Goal: Find specific page/section: Find specific page/section

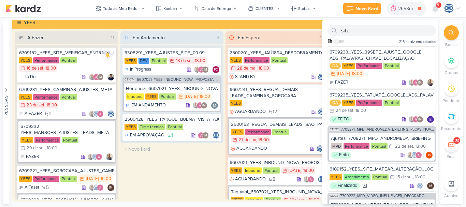
scroll to position [370, 0]
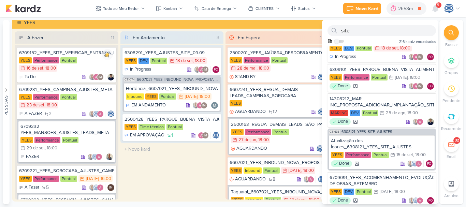
click at [448, 37] on div at bounding box center [451, 32] width 15 height 15
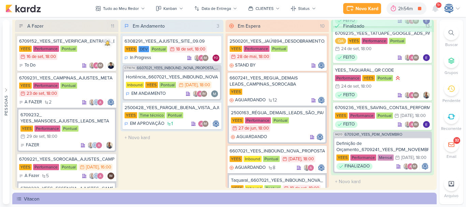
scroll to position [31, 0]
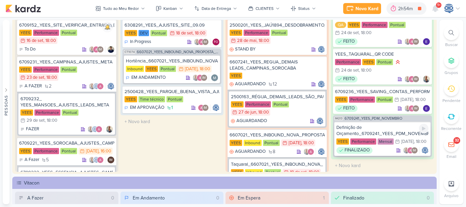
click at [392, 124] on div "Definição de Orçamento_6709241_YEES_PDM_NOVEMBRO" at bounding box center [382, 130] width 92 height 12
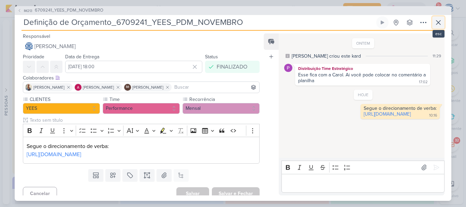
click at [439, 20] on icon at bounding box center [438, 22] width 8 height 8
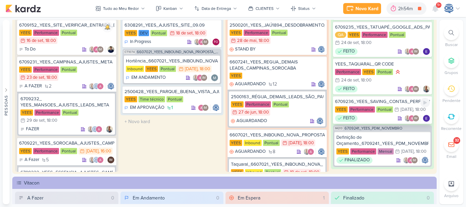
scroll to position [665, 0]
click at [403, 85] on div "Performance YEES Pontual 24/9 24 de set , 18:00" at bounding box center [382, 77] width 95 height 16
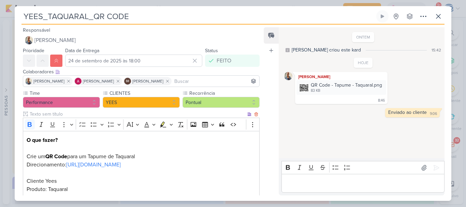
scroll to position [49, 0]
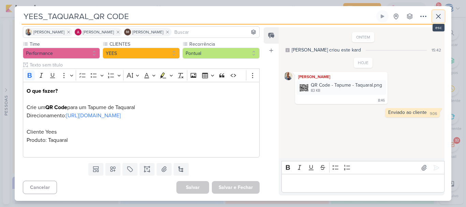
click at [441, 14] on icon at bounding box center [438, 16] width 8 height 8
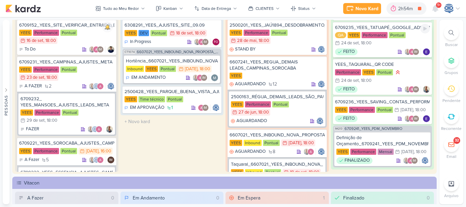
click at [383, 47] on div "QA YEES Performance Pontual 24/9 24 de set , 18:00" at bounding box center [382, 39] width 95 height 15
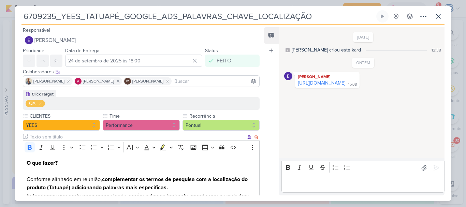
scroll to position [84, 0]
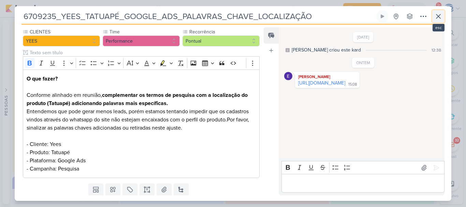
click at [437, 19] on icon at bounding box center [438, 16] width 8 height 8
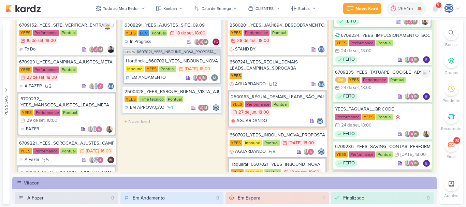
scroll to position [620, 0]
click at [390, 55] on div "YEES Performance Pontual 24/9 24 de set , 18:00" at bounding box center [382, 47] width 95 height 15
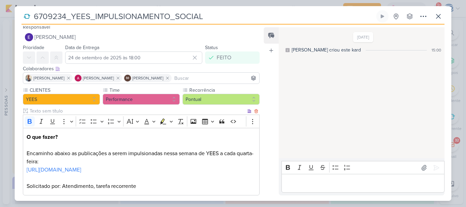
scroll to position [49, 0]
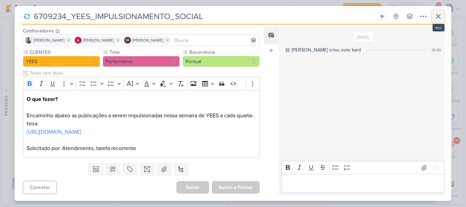
click at [439, 15] on icon at bounding box center [438, 16] width 4 height 4
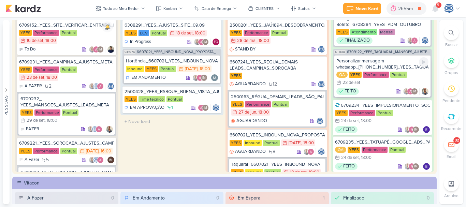
scroll to position [528, 0]
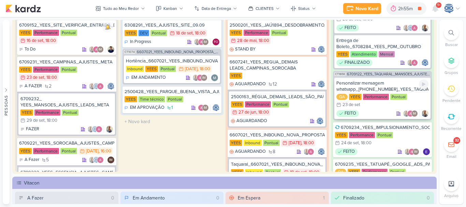
click at [392, 92] on div "Personalizar mensagem whatsapp_6709122_YEES_TAQUARAL_MANSÕES_AJUSTE_CAMPANHA_MIA" at bounding box center [382, 86] width 92 height 12
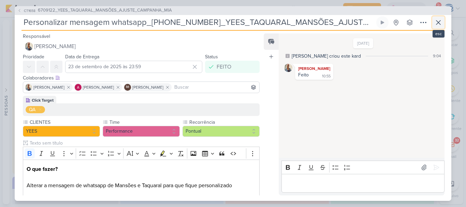
click at [438, 21] on icon at bounding box center [438, 22] width 8 height 8
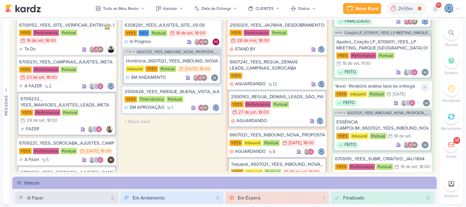
scroll to position [46, 0]
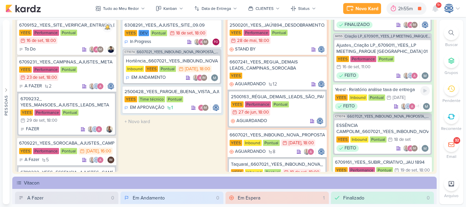
click at [381, 101] on div "Yees! - Relatório análise taxa de entrega YEES Inbound Pontual 17/9 17 de set F…" at bounding box center [382, 98] width 99 height 28
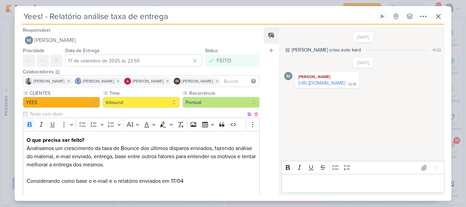
scroll to position [107, 0]
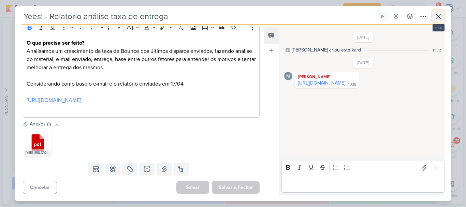
click at [437, 16] on icon at bounding box center [438, 16] width 4 height 4
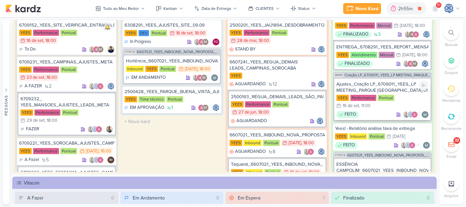
scroll to position [7, 0]
click at [369, 94] on div "Ajustes_Criação LP_6709011_YEES_LP MEETING_PARQUE BUENA VISTA_fase 01" at bounding box center [382, 88] width 92 height 12
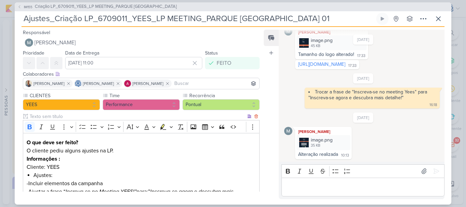
scroll to position [121, 0]
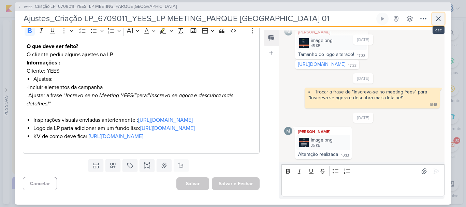
click at [444, 22] on button at bounding box center [438, 19] width 12 height 12
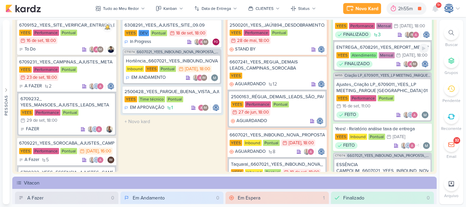
scroll to position [0, 0]
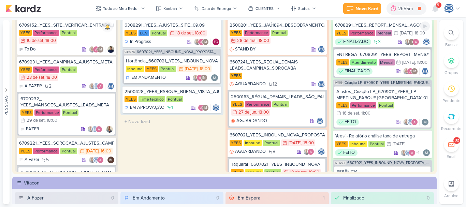
click at [403, 27] on div "6708291_YEES_REPORT_MENSAL_AGOSTO" at bounding box center [382, 25] width 95 height 6
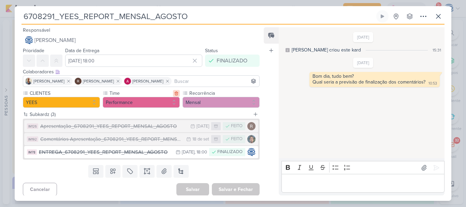
scroll to position [2, 0]
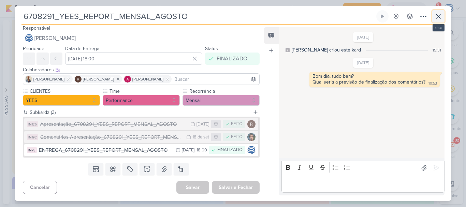
click at [437, 16] on icon at bounding box center [438, 16] width 8 height 8
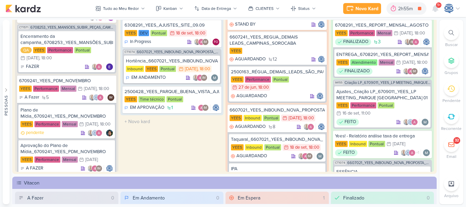
scroll to position [622, 0]
click at [294, 87] on div "YEES Performance Pontual 27/6 27 de jun , 18:00" at bounding box center [277, 83] width 92 height 15
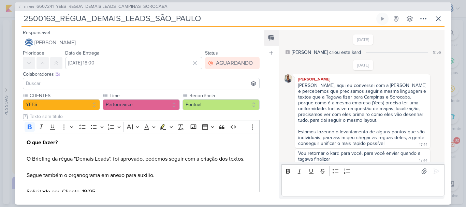
scroll to position [5, 0]
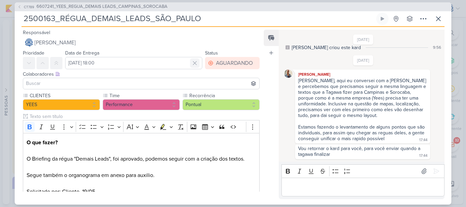
click at [193, 62] on icon at bounding box center [194, 63] width 7 height 7
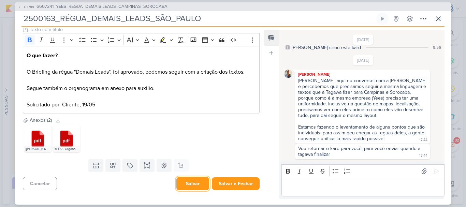
click at [195, 184] on button "Salvar" at bounding box center [192, 183] width 33 height 13
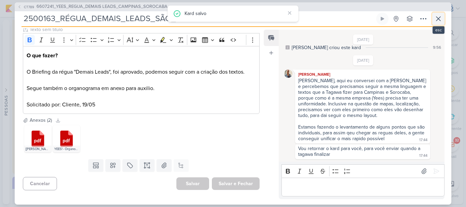
click at [440, 20] on icon at bounding box center [438, 19] width 4 height 4
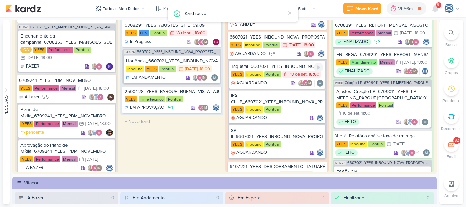
scroll to position [28, 0]
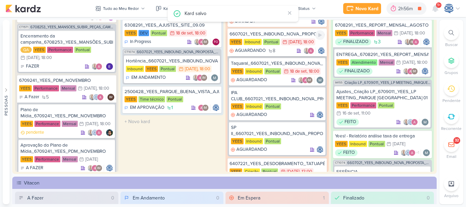
click at [279, 47] on div "6607021_YEES_INBOUND_NOVA_PROPOSTA_RÉGUA_NOVOS_LEADS YEES Inbound Pontual 11/7 …" at bounding box center [276, 42] width 99 height 28
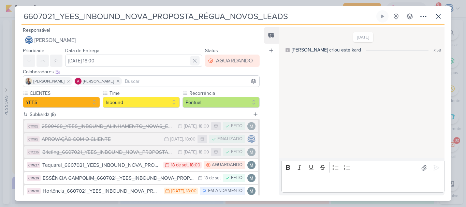
click at [193, 58] on icon at bounding box center [194, 60] width 7 height 7
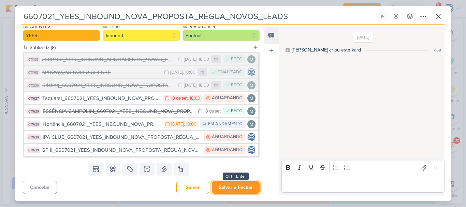
click at [237, 189] on button "Salvar e Fechar" at bounding box center [236, 187] width 48 height 13
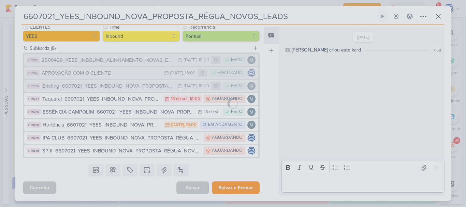
scroll to position [66, 0]
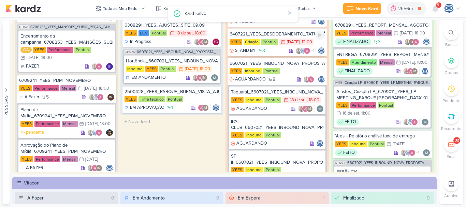
click at [281, 43] on icon at bounding box center [283, 42] width 5 height 5
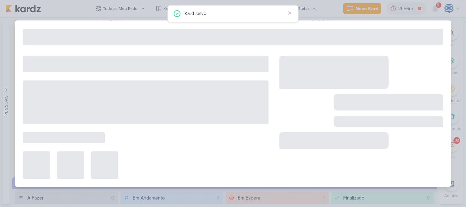
type input "6407221_YEES_DESDOBRAMENTO_TATUAPÉ_RENDA"
type input "30 de julho de 2025 às 12:00"
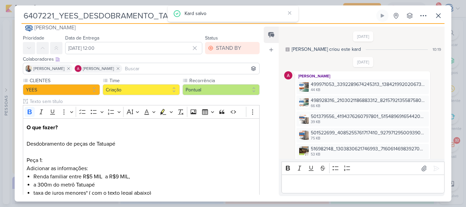
scroll to position [673, 0]
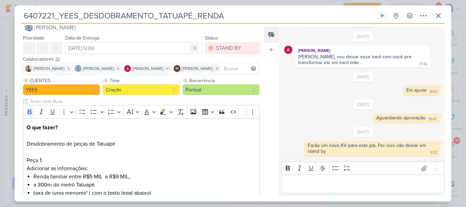
click at [191, 45] on icon at bounding box center [194, 48] width 7 height 7
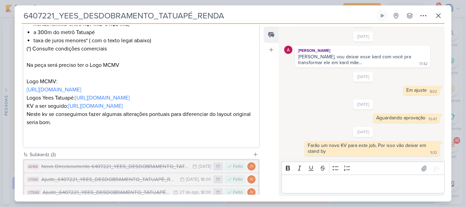
scroll to position [307, 0]
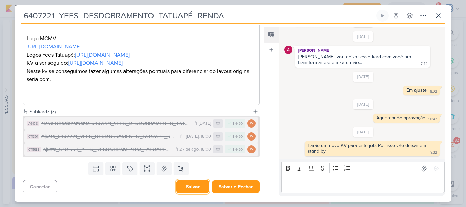
click at [188, 186] on button "Salvar" at bounding box center [192, 186] width 33 height 13
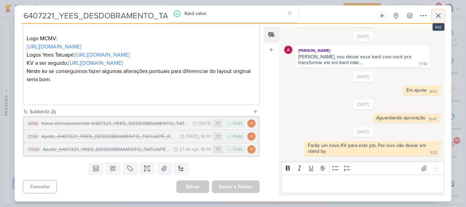
click at [437, 14] on icon at bounding box center [438, 16] width 8 height 8
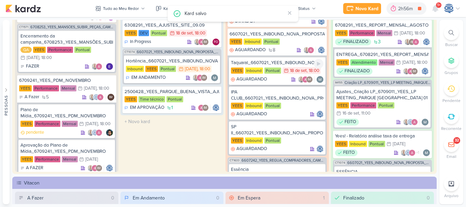
click at [281, 78] on div "AGUARDANDO IM" at bounding box center [277, 79] width 92 height 7
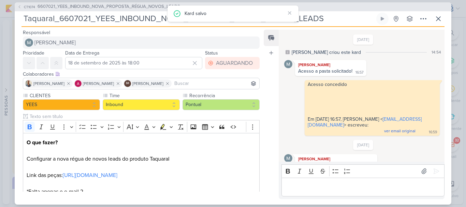
scroll to position [127, 0]
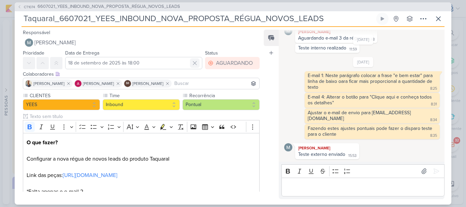
click at [191, 64] on icon at bounding box center [194, 63] width 7 height 7
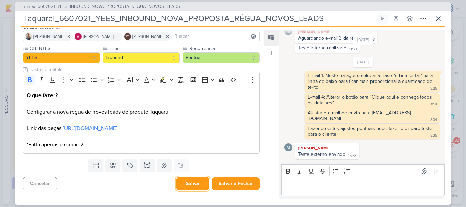
click at [186, 185] on button "Salvar" at bounding box center [192, 183] width 33 height 13
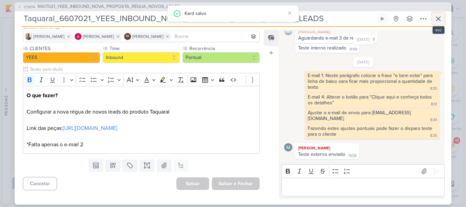
click at [438, 18] on icon at bounding box center [438, 19] width 8 height 8
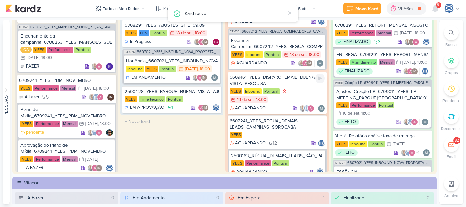
scroll to position [33, 0]
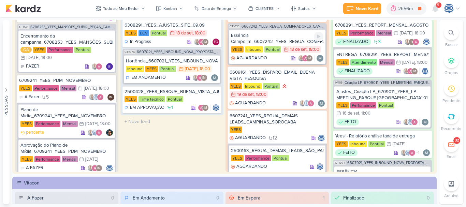
click at [289, 41] on div "Essência Campolim_6607242_YEES_REGUA_COMPRADORES_CAMPINAS_SOROCABA" at bounding box center [277, 38] width 92 height 12
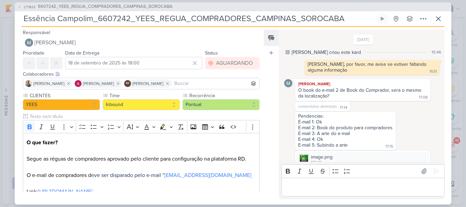
scroll to position [354, 0]
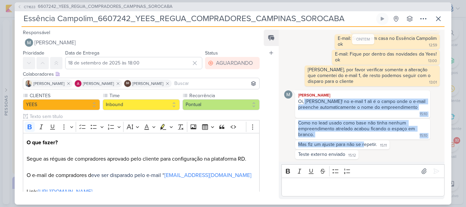
drag, startPoint x: 304, startPoint y: 107, endPoint x: 362, endPoint y: 145, distance: 69.7
click at [362, 145] on div "ONTEM Mariana Amorim Teste interno realizado! 11:50 11:50 image.png 26 KB" at bounding box center [363, 52] width 158 height 213
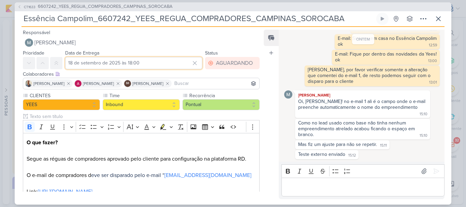
click at [134, 60] on input "18 de setembro de 2025 às 18:00" at bounding box center [133, 63] width 137 height 12
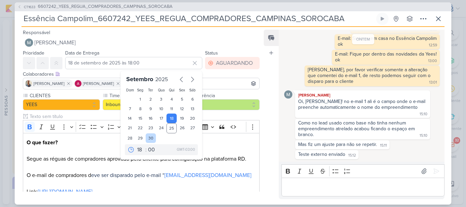
click at [146, 136] on div "30" at bounding box center [151, 138] width 11 height 10
type input "30 de setembro de 2025 às 18:00"
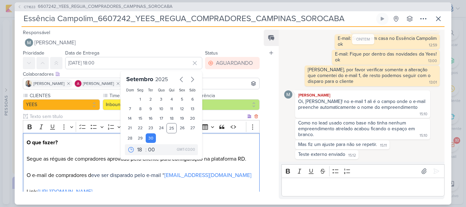
click at [256, 170] on div "O que fazer? Segue as réguas de compradores aprovado pelo cliente para configur…" at bounding box center [141, 183] width 237 height 101
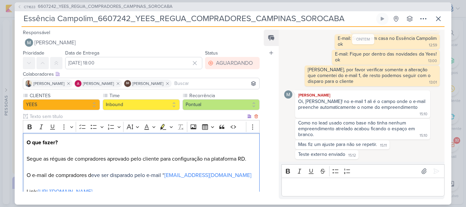
scroll to position [88, 0]
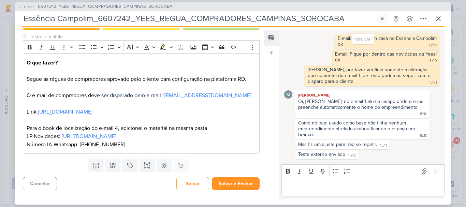
drag, startPoint x: 233, startPoint y: 191, endPoint x: 233, endPoint y: 187, distance: 4.1
click at [233, 187] on div "Cancelar Salvar Salvar e Fechar Ctrl + Enter" at bounding box center [139, 182] width 248 height 17
click at [233, 187] on button "Salvar e Fechar" at bounding box center [236, 183] width 48 height 13
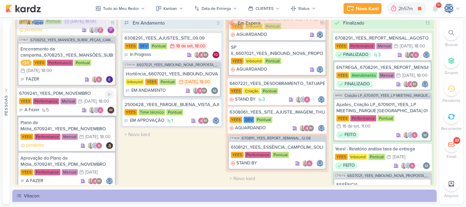
scroll to position [792, 0]
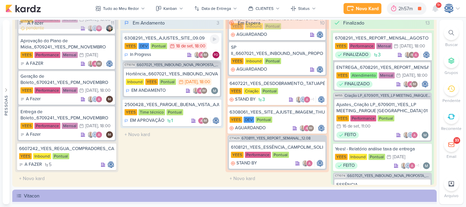
click at [180, 45] on div "18 de set" at bounding box center [184, 46] width 17 height 4
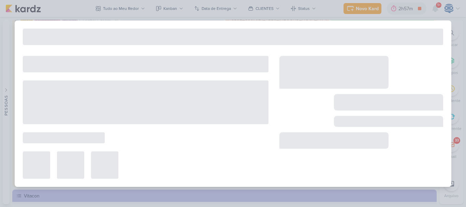
type input "6308291_YEES_AJUSTES_SITE_09.09"
type input "18 de setembro de 2025 às 18:00"
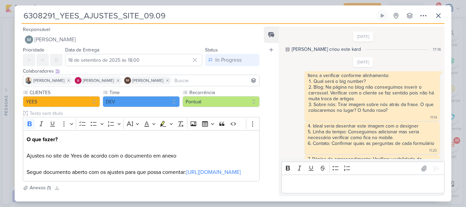
scroll to position [484, 0]
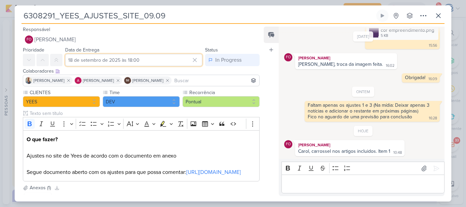
click at [104, 59] on input "18 de setembro de 2025 às 18:00" at bounding box center [133, 60] width 137 height 12
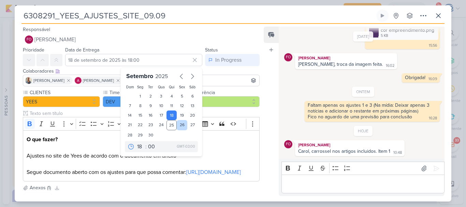
click at [178, 125] on div "26" at bounding box center [182, 125] width 11 height 10
type input "26 de setembro de 2025 às 18:00"
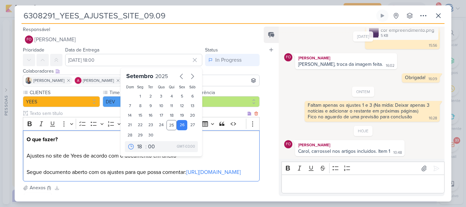
click at [190, 161] on p "O que fazer? Ajustes no site de Yees de acordo com o documento em anexo Segue d…" at bounding box center [141, 155] width 229 height 41
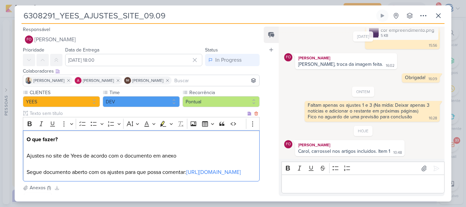
scroll to position [81, 0]
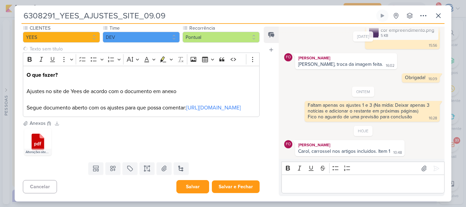
drag, startPoint x: 190, startPoint y: 194, endPoint x: 192, endPoint y: 189, distance: 4.8
click at [192, 189] on div "Cancelar Salvar Salvar e Fechar Ctrl + Enter" at bounding box center [139, 185] width 248 height 17
click at [192, 189] on button "Salvar" at bounding box center [192, 186] width 33 height 13
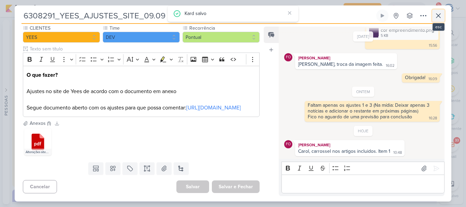
click at [433, 11] on button at bounding box center [438, 16] width 12 height 12
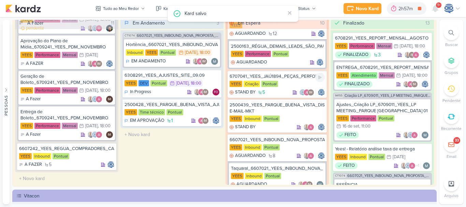
scroll to position [0, 0]
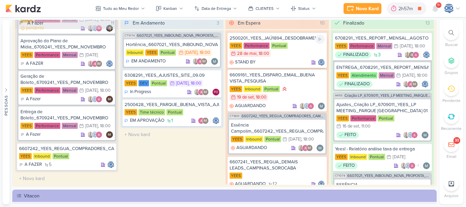
click at [290, 52] on div "YEES Performance Pontual 28/5 28 de mai , 18:00" at bounding box center [277, 50] width 95 height 15
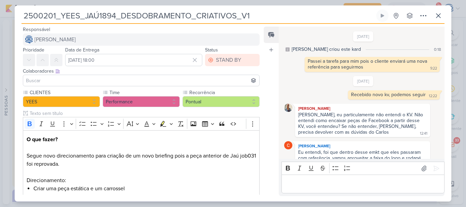
scroll to position [259, 0]
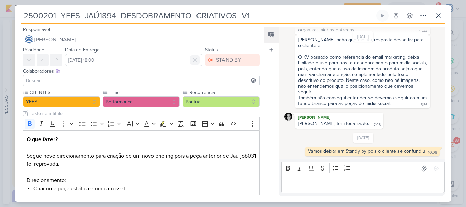
click at [192, 58] on icon at bounding box center [194, 60] width 7 height 7
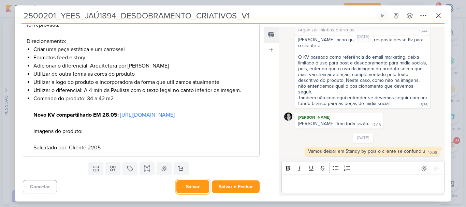
click at [184, 188] on button "Salvar" at bounding box center [192, 186] width 33 height 13
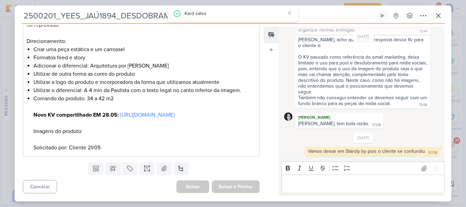
scroll to position [147, 0]
click at [438, 14] on icon at bounding box center [438, 16] width 8 height 8
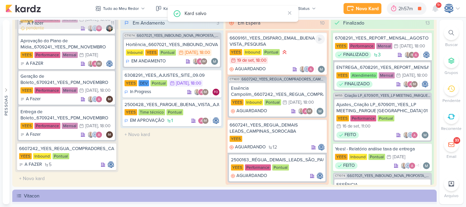
click at [287, 53] on div "YEES Inbound Pontual 19/9 19 de set , 18:00" at bounding box center [277, 57] width 95 height 16
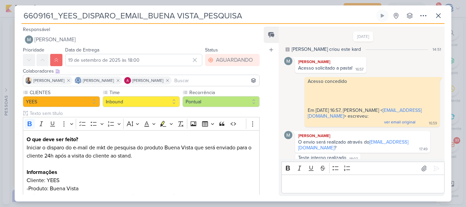
scroll to position [572, 0]
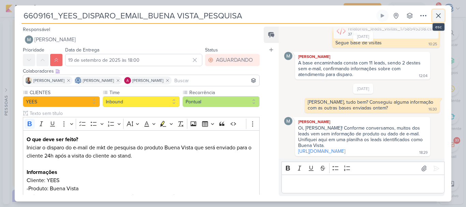
click at [436, 17] on icon at bounding box center [438, 16] width 4 height 4
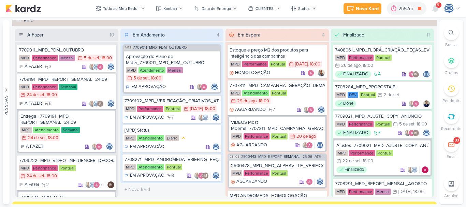
scroll to position [621, 0]
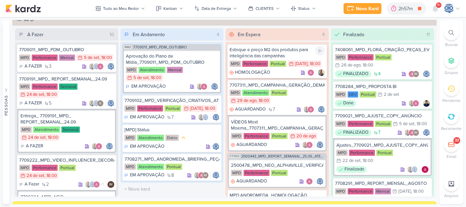
click at [291, 68] on div "MPD Performance Pontual 15/4 15 de abr , 18:00" at bounding box center [277, 64] width 95 height 8
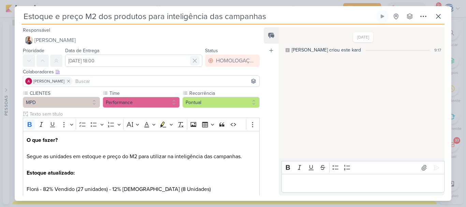
click at [193, 61] on icon at bounding box center [194, 60] width 3 height 3
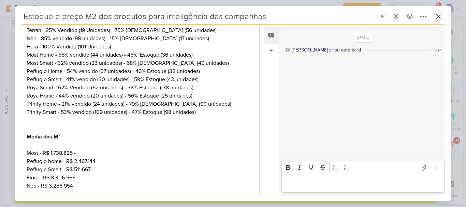
scroll to position [246, 0]
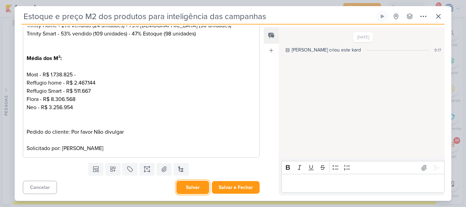
click at [186, 188] on button "Salvar" at bounding box center [192, 187] width 33 height 13
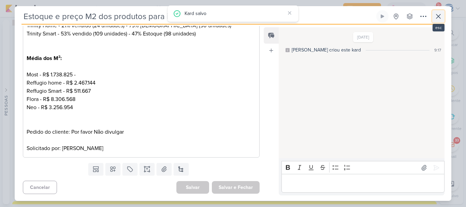
click at [435, 19] on icon at bounding box center [438, 16] width 8 height 8
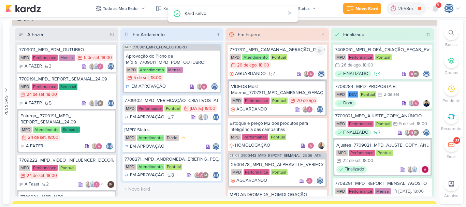
click at [281, 59] on div "Pontual" at bounding box center [278, 57] width 17 height 6
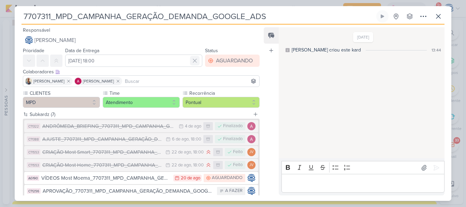
click at [193, 61] on icon at bounding box center [194, 60] width 7 height 7
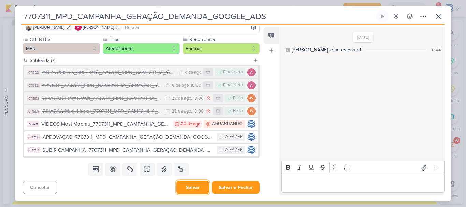
click at [190, 189] on button "Salvar" at bounding box center [192, 187] width 33 height 13
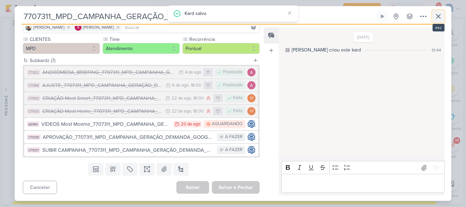
click at [438, 19] on icon at bounding box center [438, 16] width 8 height 8
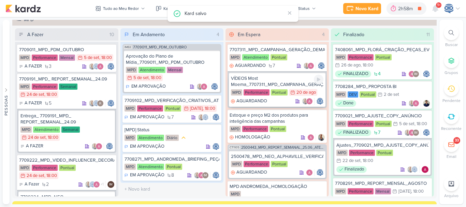
click at [293, 79] on div "VÍDEOS Most Moema_7707311_MPD_CAMPANHA_GERAÇÃO_DEMANDA_GOOGLE_ADS" at bounding box center [277, 81] width 92 height 12
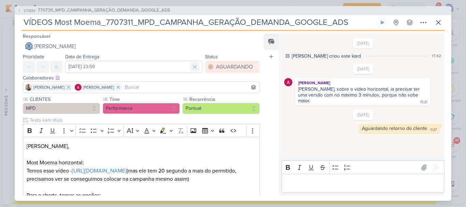
click at [193, 68] on icon at bounding box center [194, 66] width 3 height 3
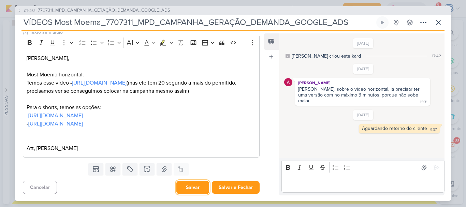
click at [190, 185] on button "Salvar" at bounding box center [192, 187] width 33 height 13
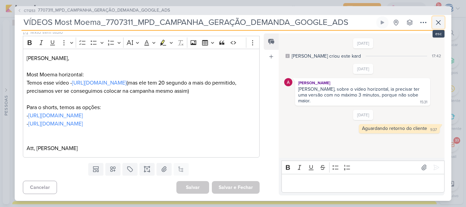
click at [436, 19] on icon at bounding box center [438, 22] width 8 height 8
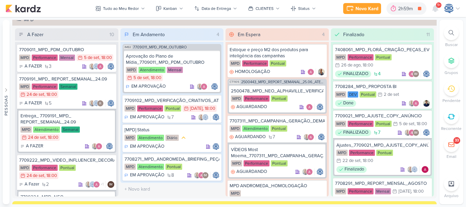
click at [449, 37] on div at bounding box center [451, 32] width 15 height 15
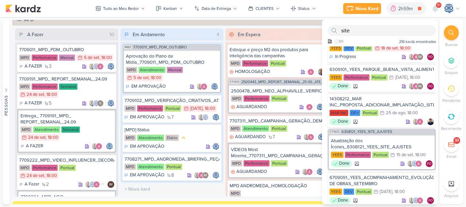
click at [449, 39] on div at bounding box center [451, 32] width 15 height 15
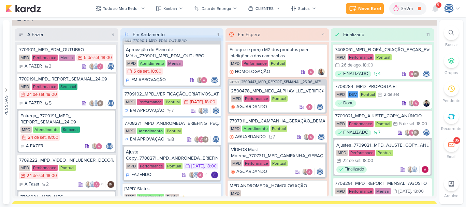
click at [449, 35] on icon at bounding box center [451, 32] width 5 height 5
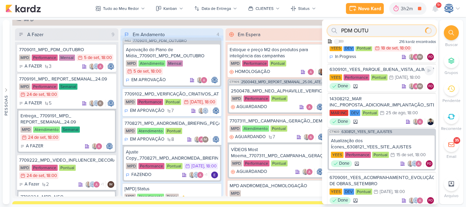
scroll to position [0, 0]
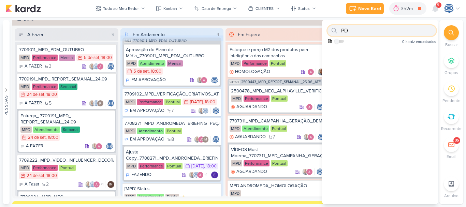
type input "P"
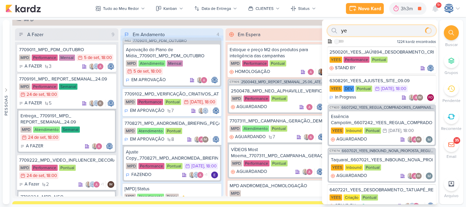
type input "y"
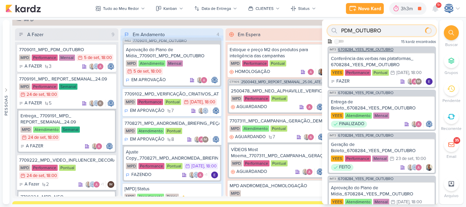
type input "PDM_OUTUBRO"
click at [375, 47] on div "IM73 6708284_YEES_PDM_OUTUBRO" at bounding box center [381, 48] width 108 height 5
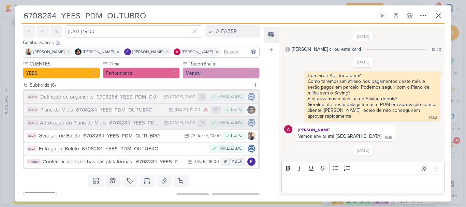
scroll to position [30, 0]
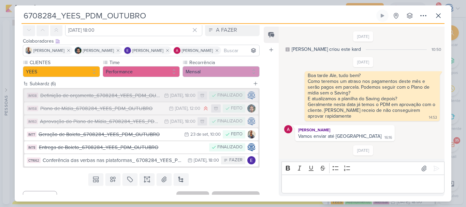
click at [101, 99] on div "Definição de orçamento_6708284_YEES_PDM_OUTUBRO" at bounding box center [100, 96] width 120 height 8
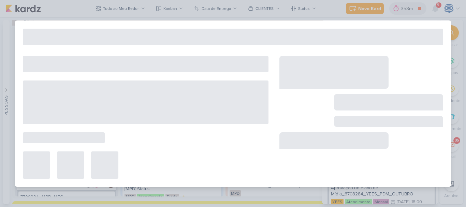
type input "Definição de orçamento_6708284_YEES_PDM_OUTUBRO"
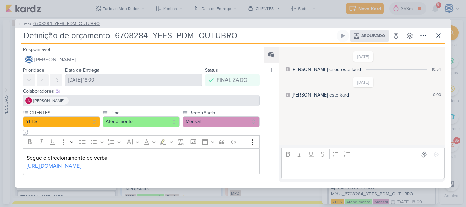
click at [20, 22] on icon at bounding box center [19, 24] width 4 height 4
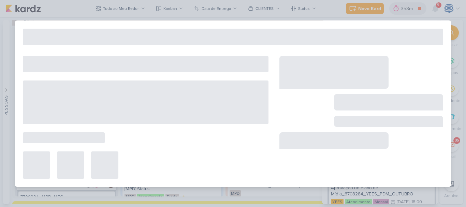
type input "6708284_YEES_PDM_OUTUBRO"
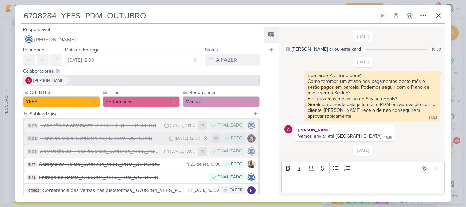
scroll to position [44, 0]
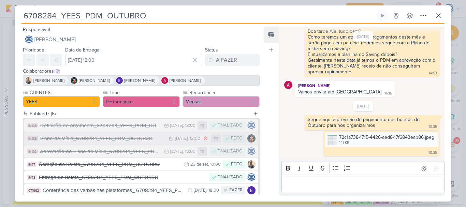
click at [91, 143] on button "IM158 Plano de Mídia_6708284_YEES_PDM_OUTUBRO 10/9 10 de set , 12:00 FEITO" at bounding box center [141, 138] width 234 height 12
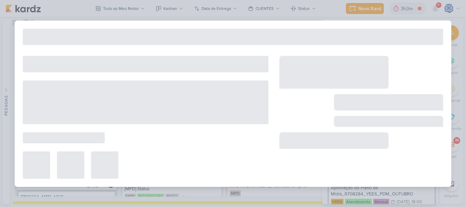
type input "Plano de Mídia_6708284_YEES_PDM_OUTUBRO"
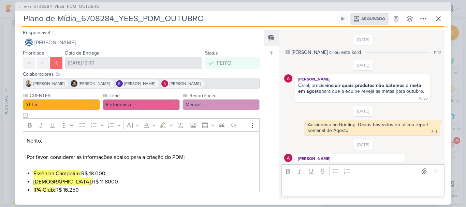
scroll to position [164, 0]
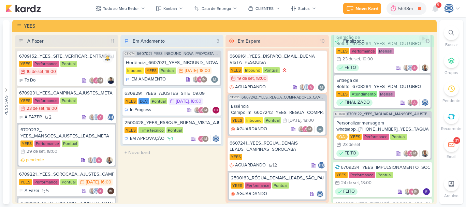
scroll to position [522, 0]
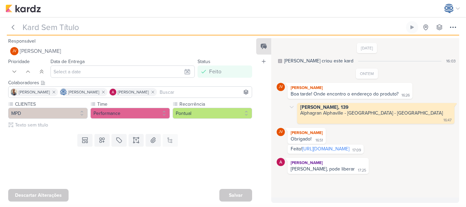
type input "7709224_MPD_FLORÀ_VIDEO_INFLUENCER_DECORADO"
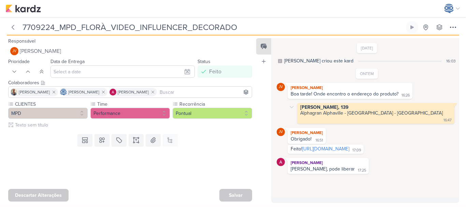
type input "24 de setembro de 2025 às 18:00"
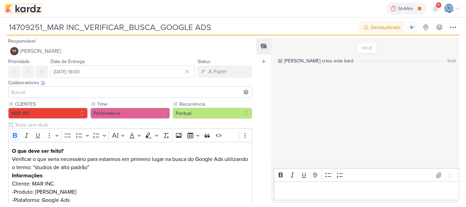
click at [33, 12] on img at bounding box center [22, 8] width 35 height 8
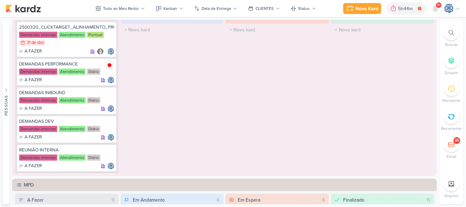
scroll to position [441, 0]
